Goal: Transaction & Acquisition: Purchase product/service

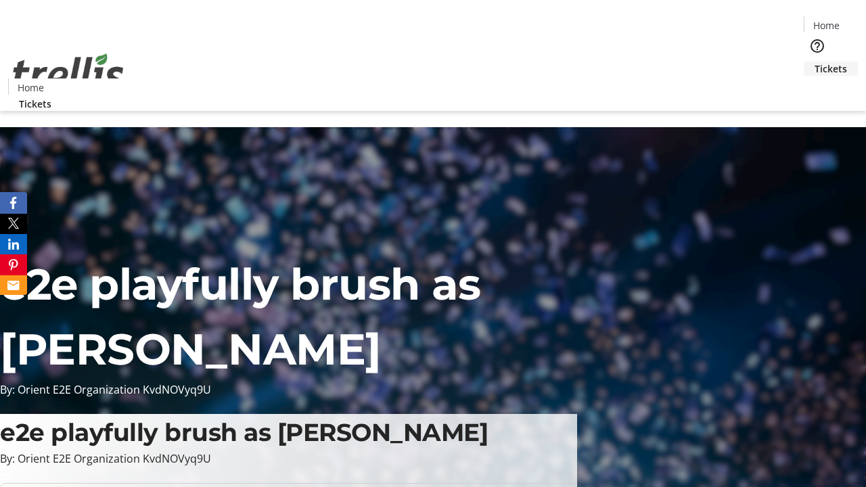
click at [815, 62] on span "Tickets" at bounding box center [831, 69] width 32 height 14
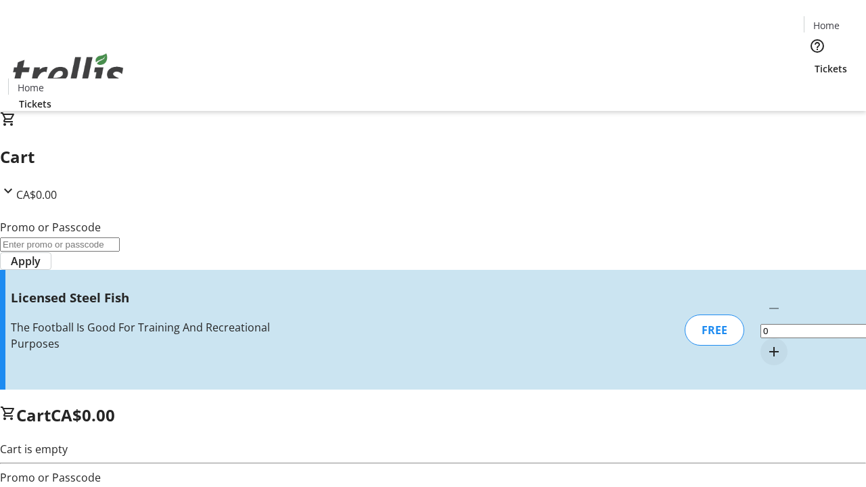
click at [766, 344] on mat-icon "Increment by one" at bounding box center [774, 352] width 16 height 16
type input "1"
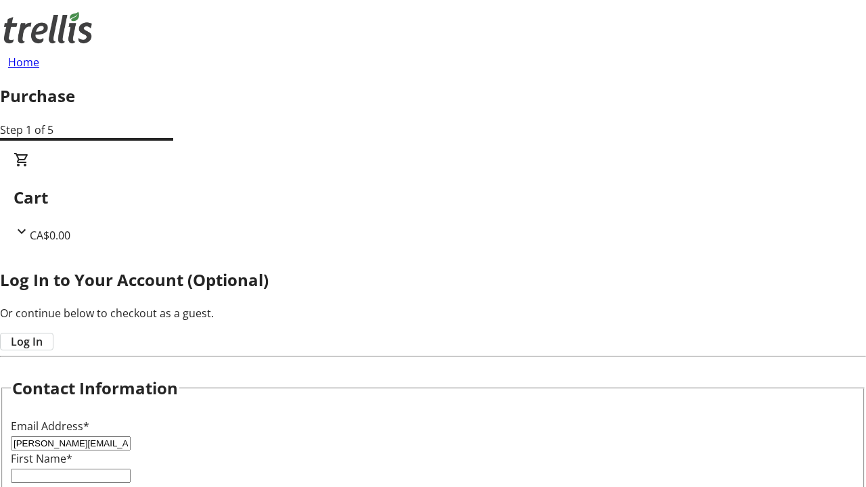
type input "[PERSON_NAME][EMAIL_ADDRESS][DOMAIN_NAME]"
type input "[PERSON_NAME]"
type input "Bashirian"
